Goal: Navigation & Orientation: Find specific page/section

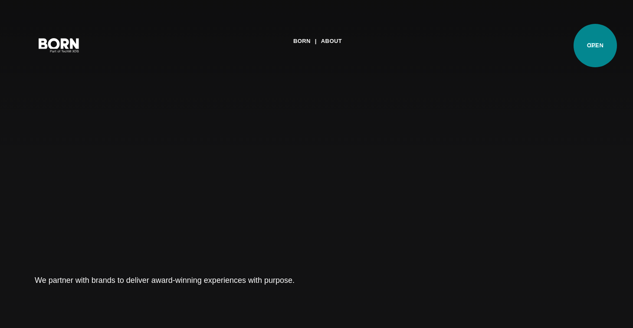
click at [595, 46] on button "Primary Menu" at bounding box center [593, 45] width 21 height 18
